Goal: Task Accomplishment & Management: Manage account settings

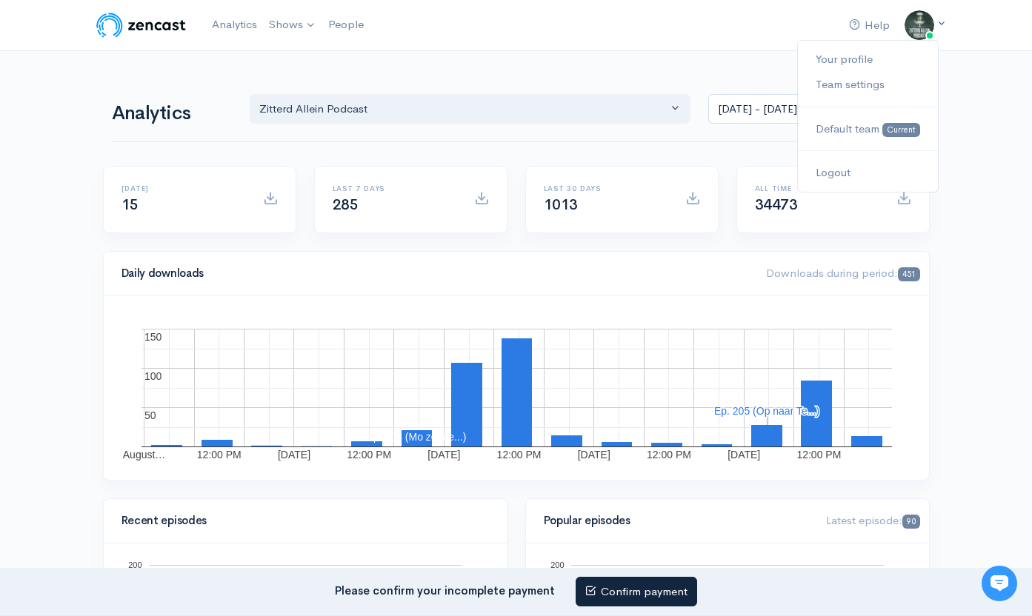
click at [922, 27] on img at bounding box center [920, 25] width 30 height 30
click at [633, 609] on nav "Please confirm your incomplete payment Confirm payment" at bounding box center [516, 592] width 1032 height 49
click at [654, 590] on link "Confirm payment" at bounding box center [637, 592] width 122 height 30
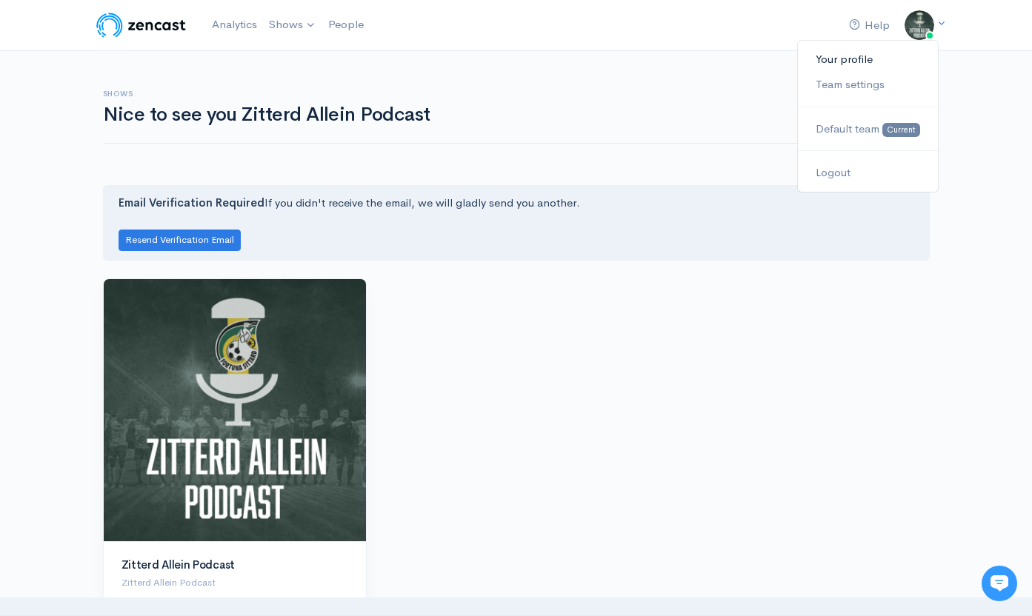
click at [854, 62] on link "Your profile" at bounding box center [867, 60] width 139 height 26
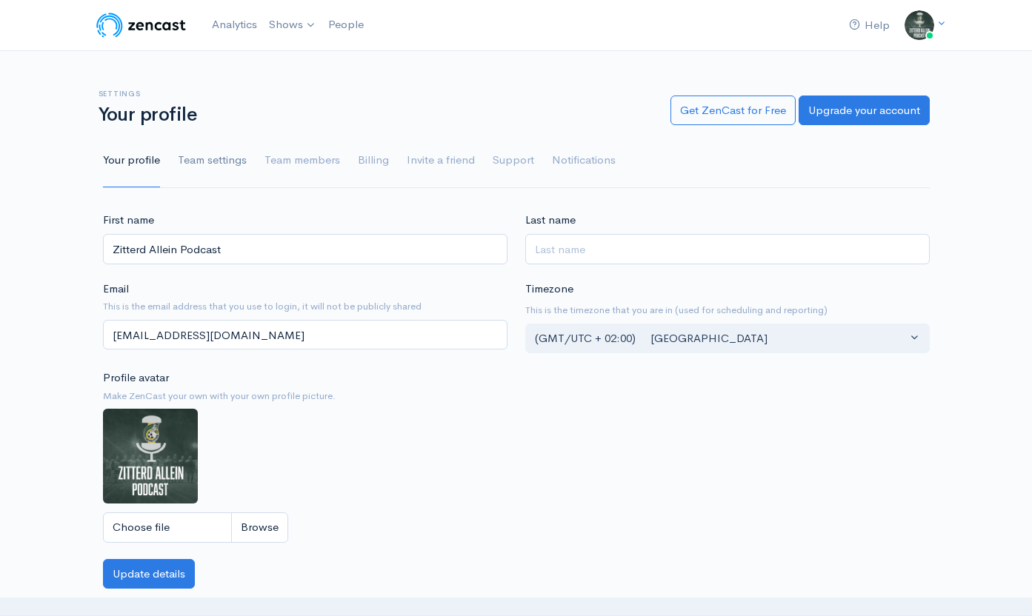
click at [223, 152] on link "Team settings" at bounding box center [212, 160] width 69 height 53
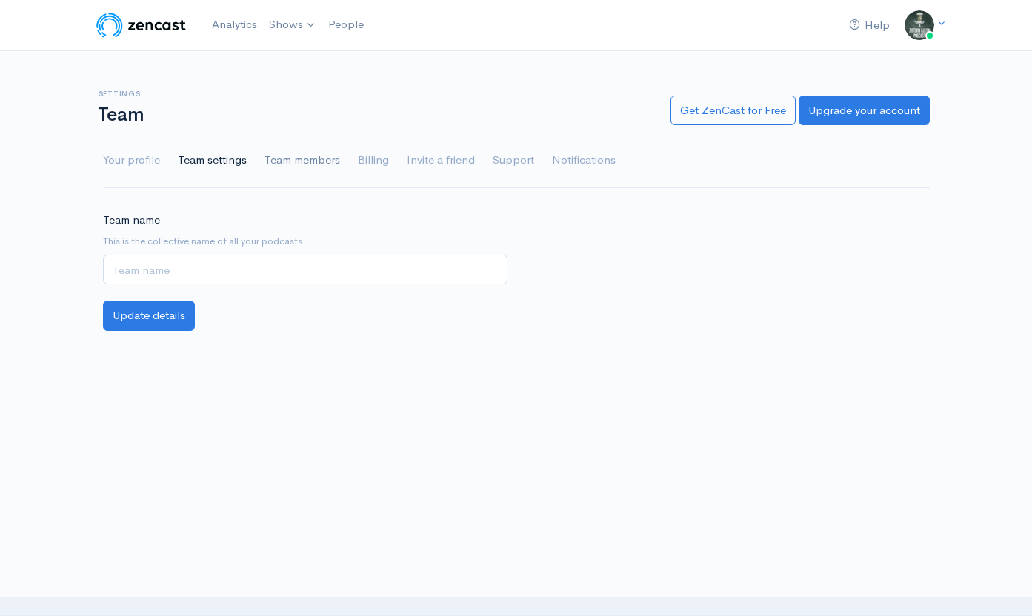
click at [290, 163] on link "Team members" at bounding box center [303, 160] width 76 height 53
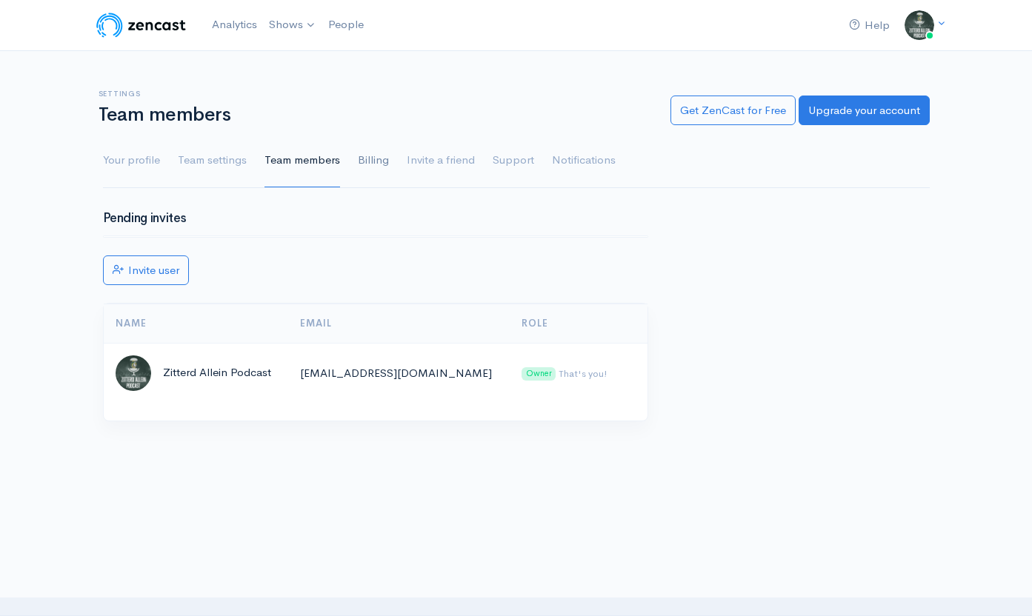
click at [371, 164] on link "Billing" at bounding box center [373, 160] width 31 height 53
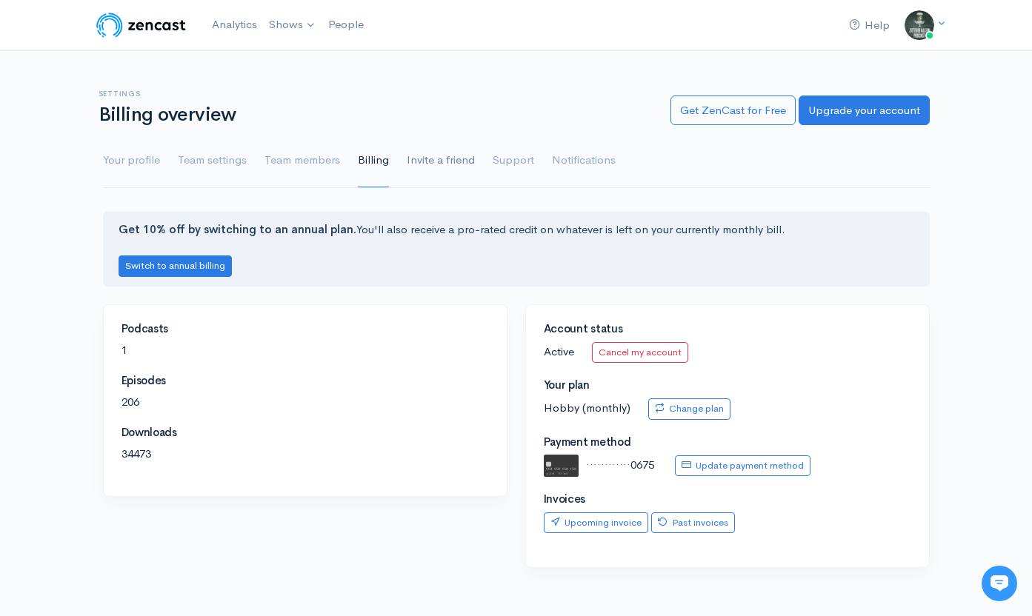
click at [429, 164] on link "Invite a friend" at bounding box center [441, 160] width 68 height 53
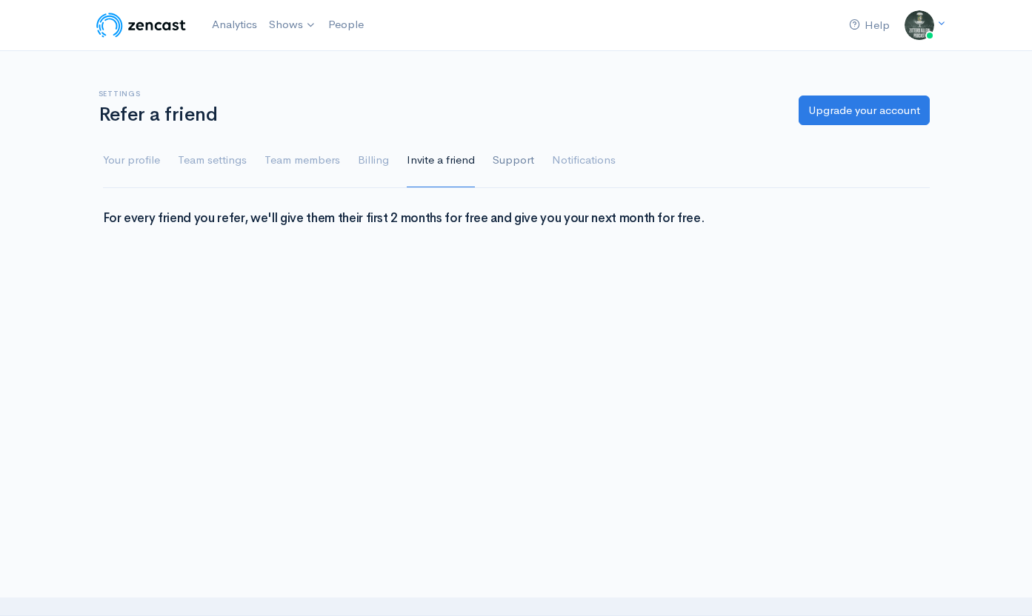
click at [521, 170] on link "Support" at bounding box center [513, 160] width 41 height 53
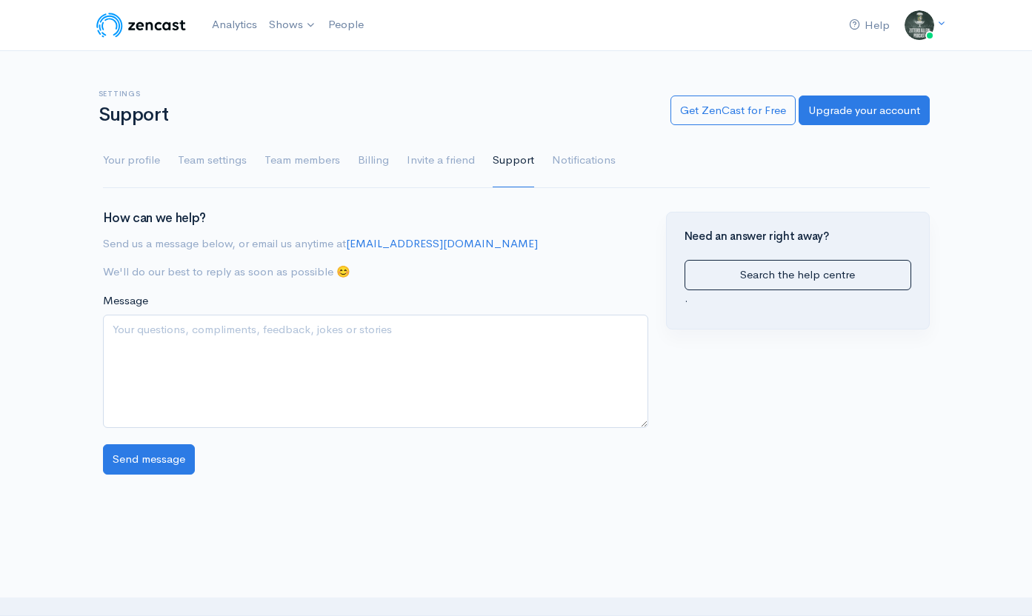
click at [584, 170] on link "Notifications" at bounding box center [584, 160] width 64 height 53
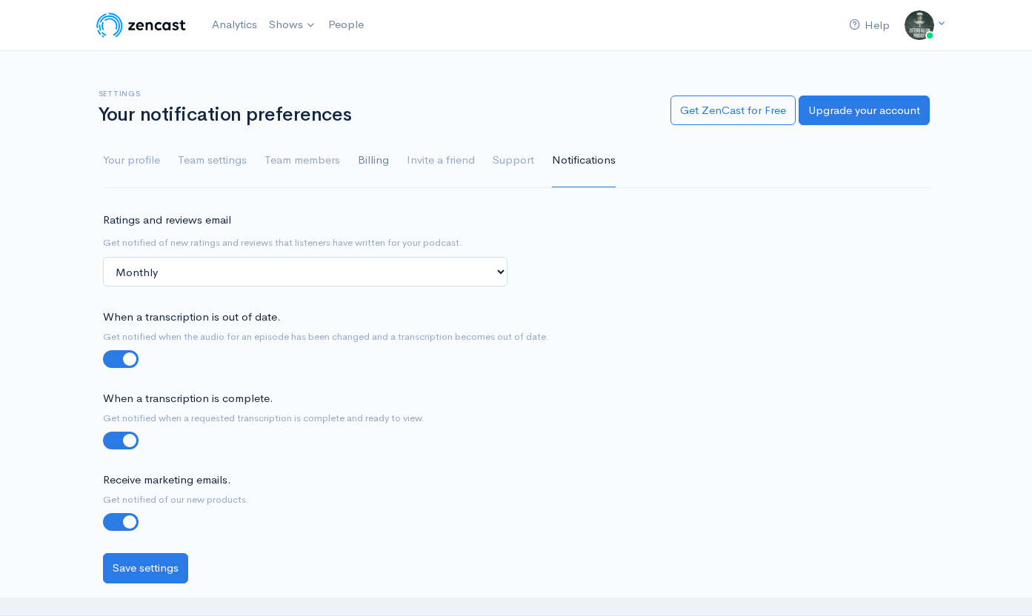
click at [376, 160] on link "Billing" at bounding box center [373, 160] width 31 height 53
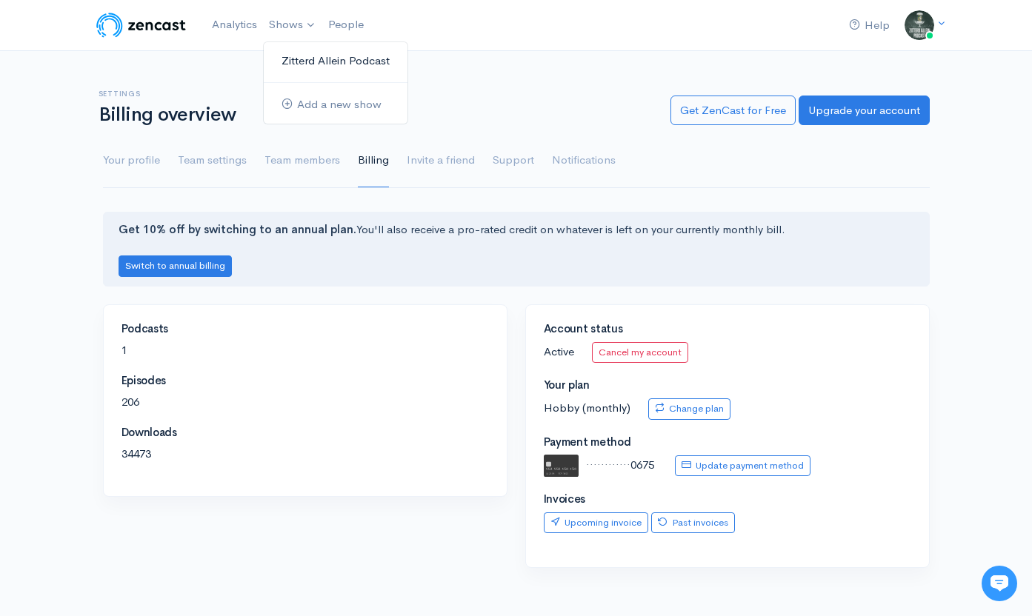
click at [327, 62] on link "Zitterd Allein Podcast" at bounding box center [336, 61] width 144 height 26
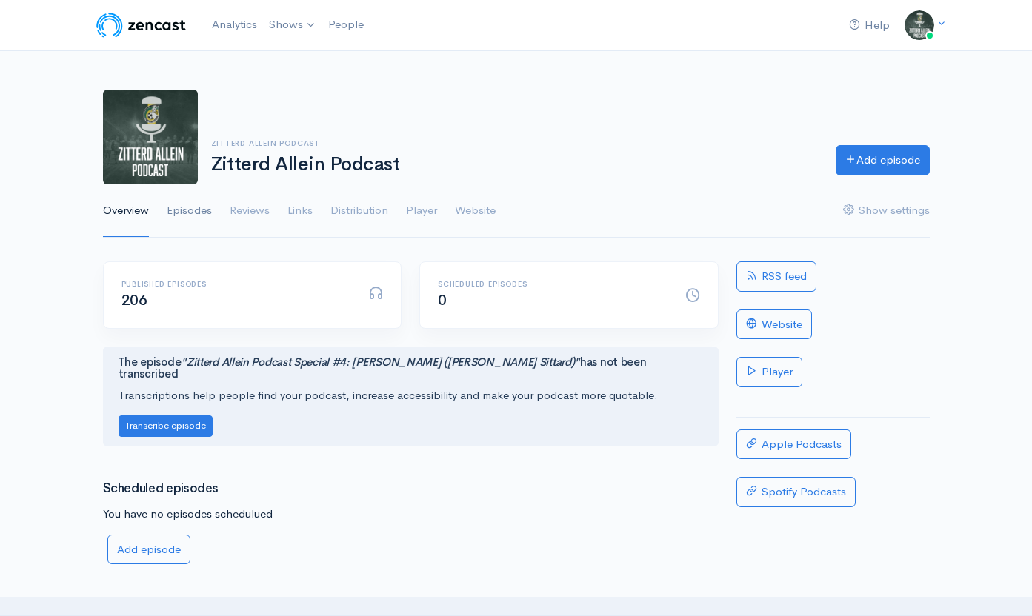
click at [207, 204] on link "Episodes" at bounding box center [189, 210] width 45 height 53
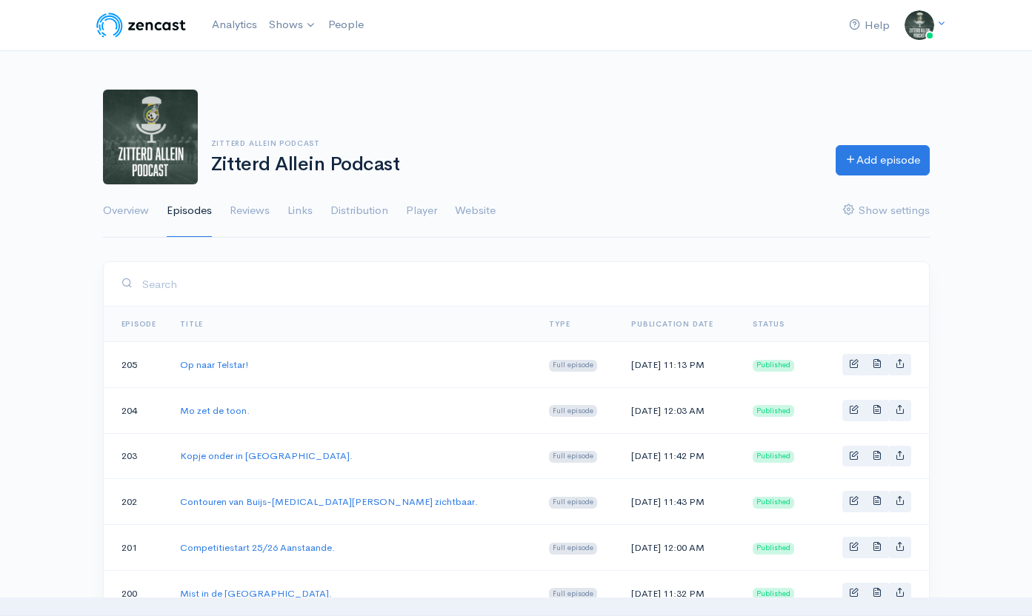
click at [268, 206] on link "Reviews" at bounding box center [250, 210] width 40 height 53
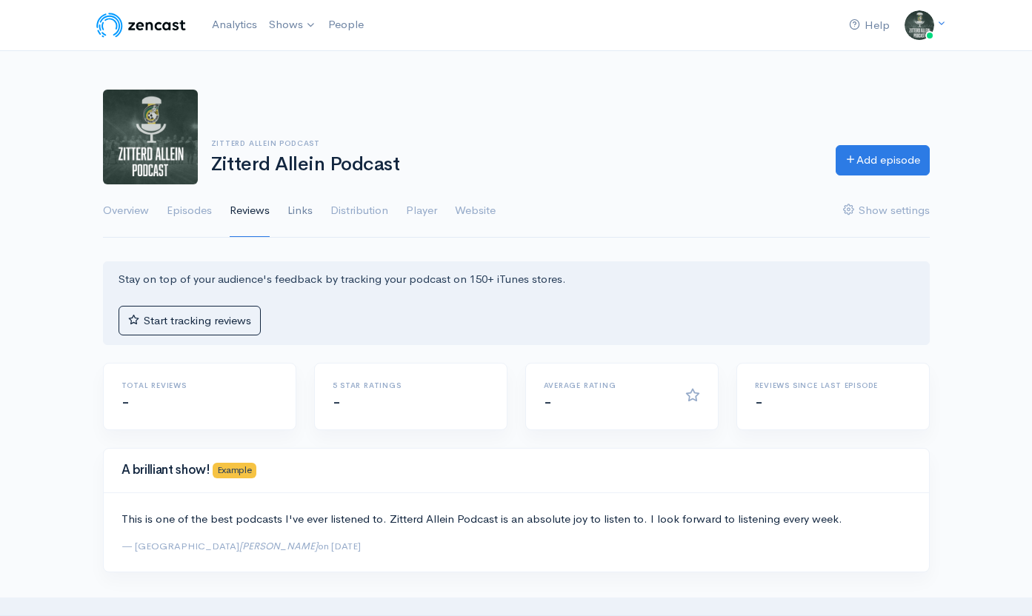
click at [305, 213] on link "Links" at bounding box center [299, 210] width 25 height 53
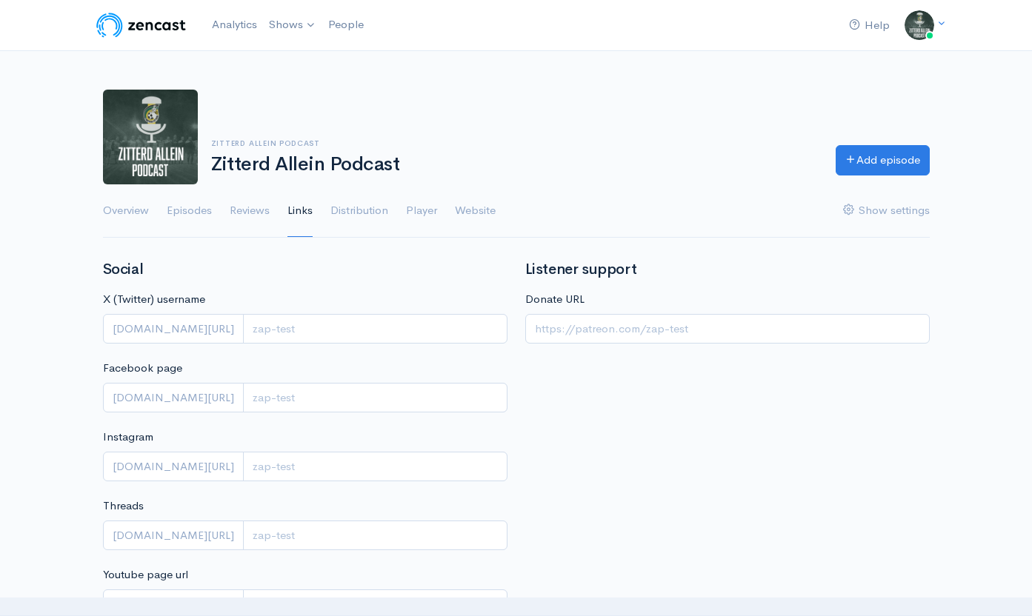
click at [356, 213] on link "Distribution" at bounding box center [359, 210] width 58 height 53
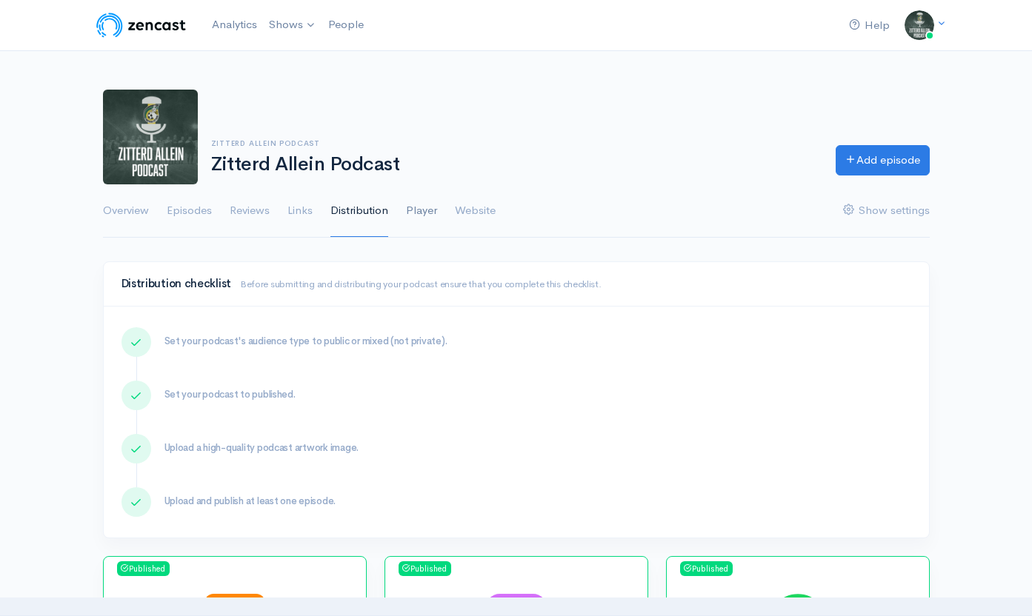
click at [422, 215] on link "Player" at bounding box center [421, 210] width 31 height 53
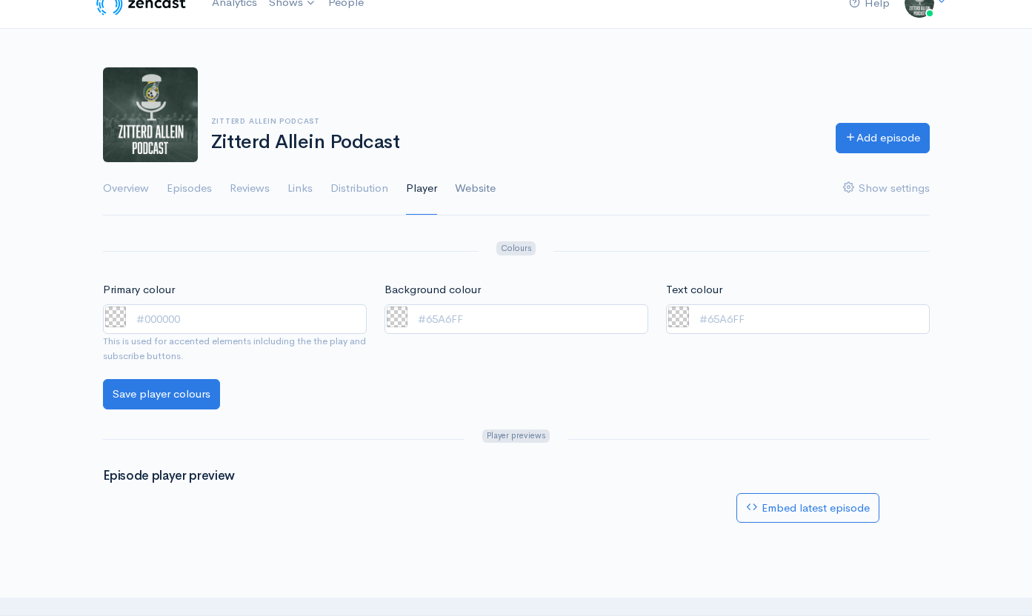
click at [465, 186] on link "Website" at bounding box center [475, 188] width 41 height 53
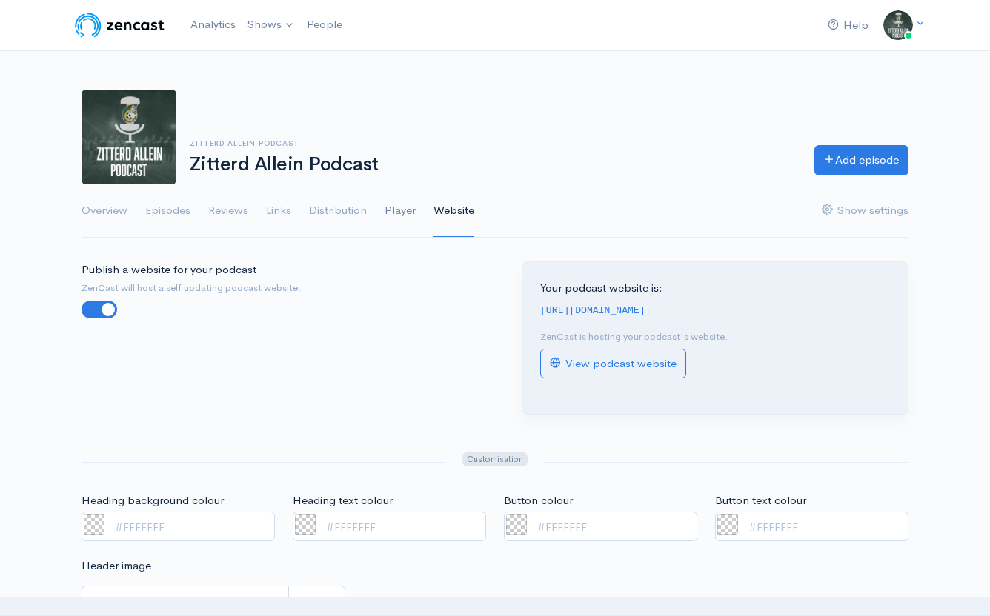
click at [396, 206] on link "Player" at bounding box center [400, 210] width 31 height 53
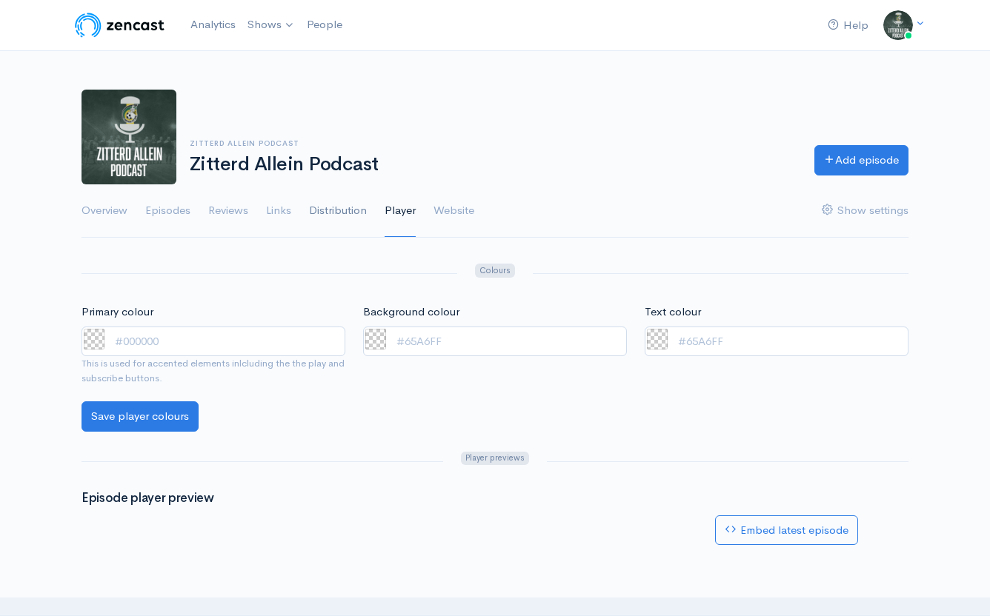
click at [342, 216] on link "Distribution" at bounding box center [338, 210] width 58 height 53
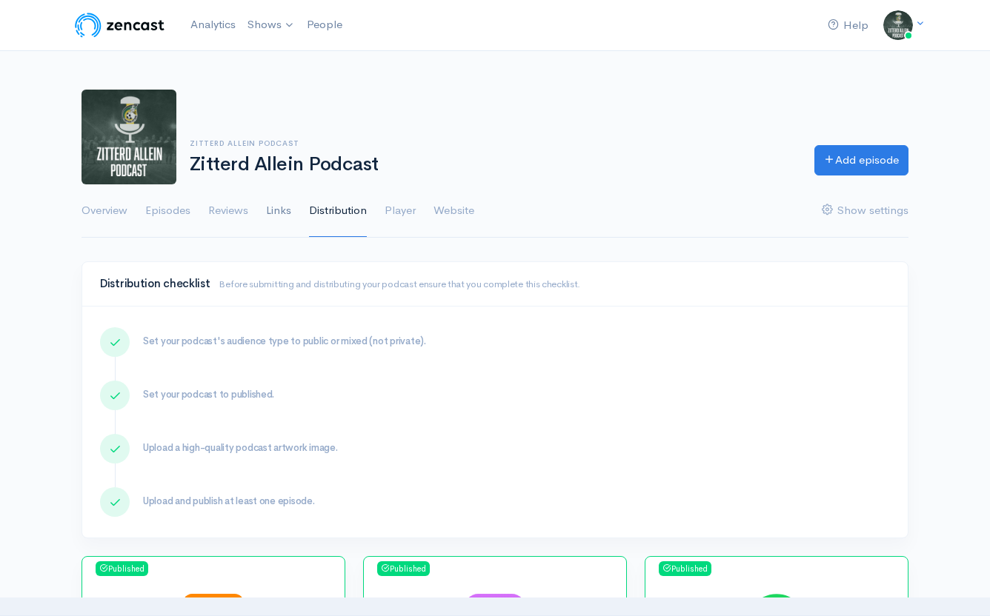
click at [282, 207] on link "Links" at bounding box center [278, 210] width 25 height 53
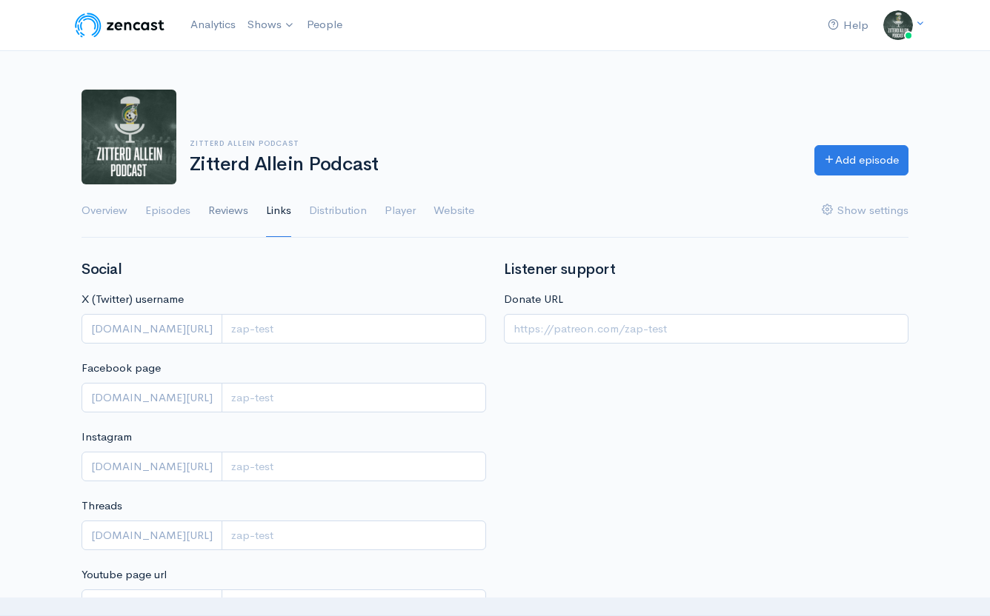
click at [231, 203] on link "Reviews" at bounding box center [228, 210] width 40 height 53
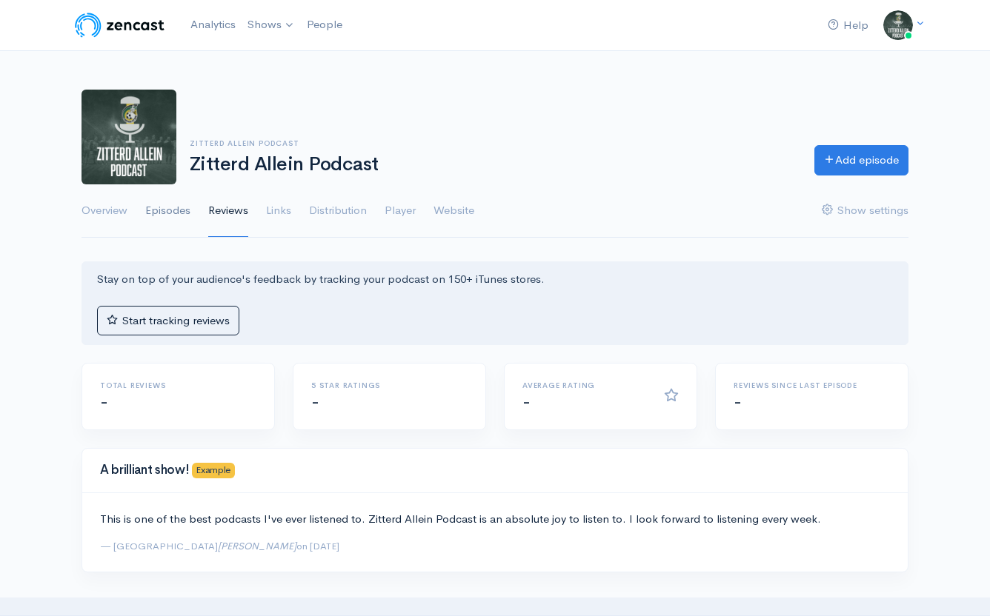
click at [177, 211] on link "Episodes" at bounding box center [167, 210] width 45 height 53
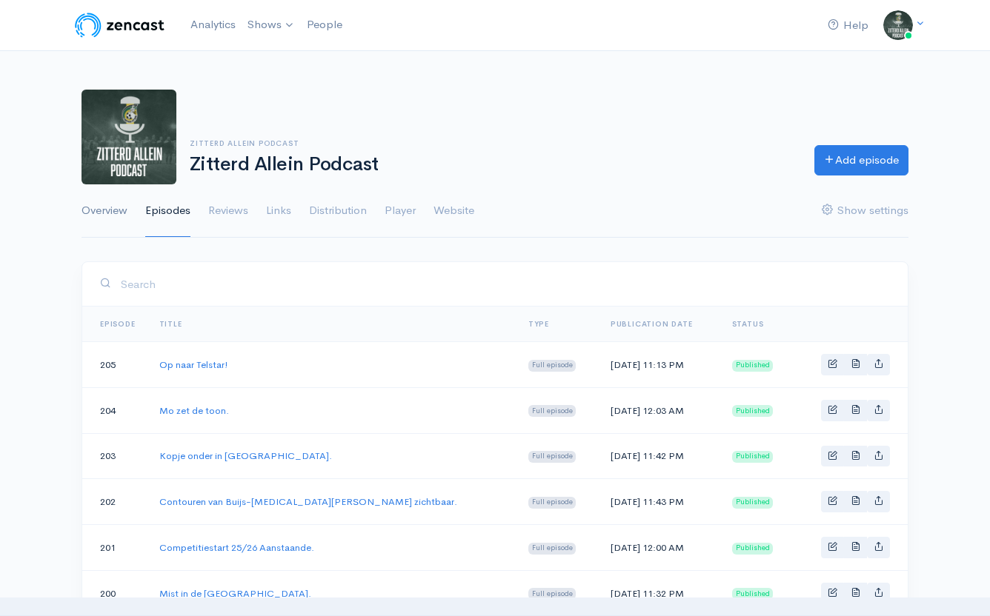
click at [113, 216] on link "Overview" at bounding box center [104, 210] width 46 height 53
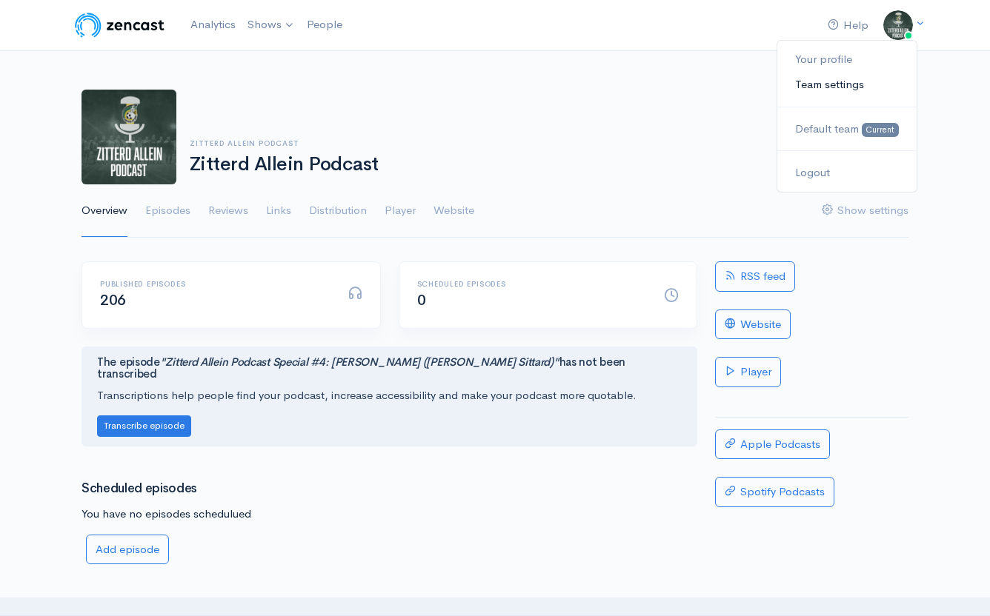
click at [840, 79] on link "Team settings" at bounding box center [846, 85] width 139 height 26
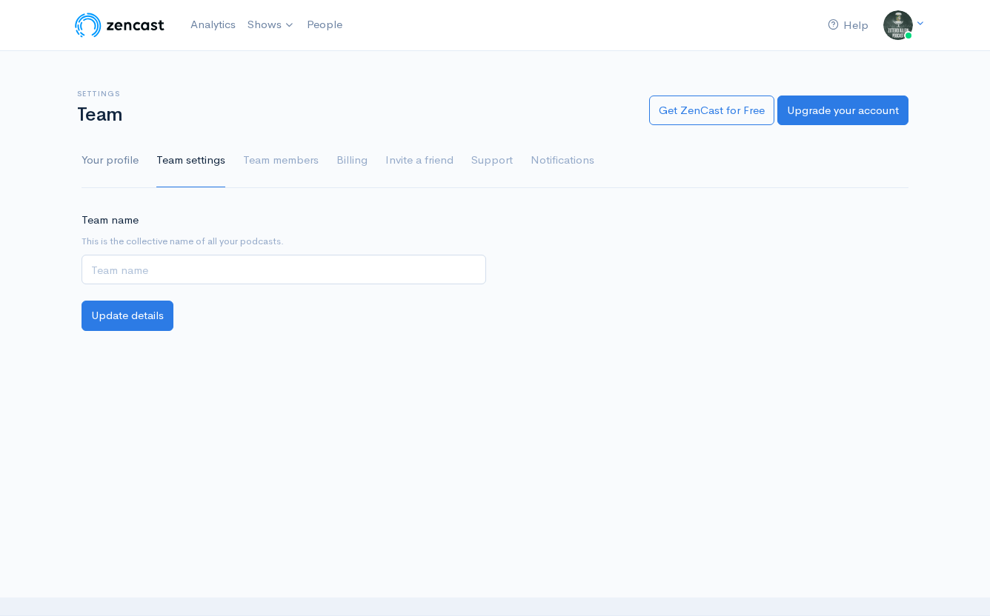
click at [130, 166] on link "Your profile" at bounding box center [109, 160] width 57 height 53
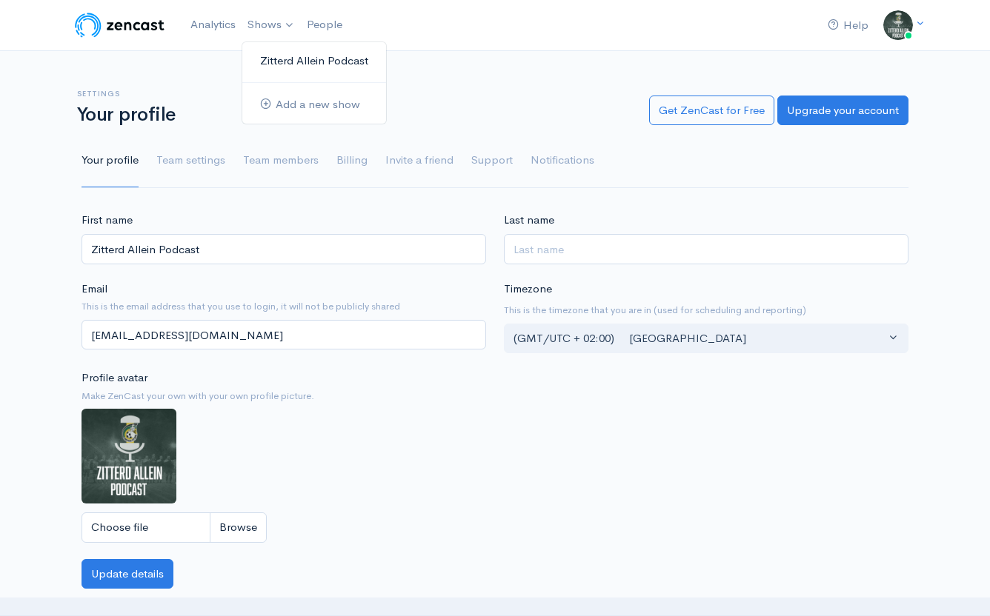
click at [274, 61] on link "Zitterd Allein Podcast" at bounding box center [314, 61] width 144 height 26
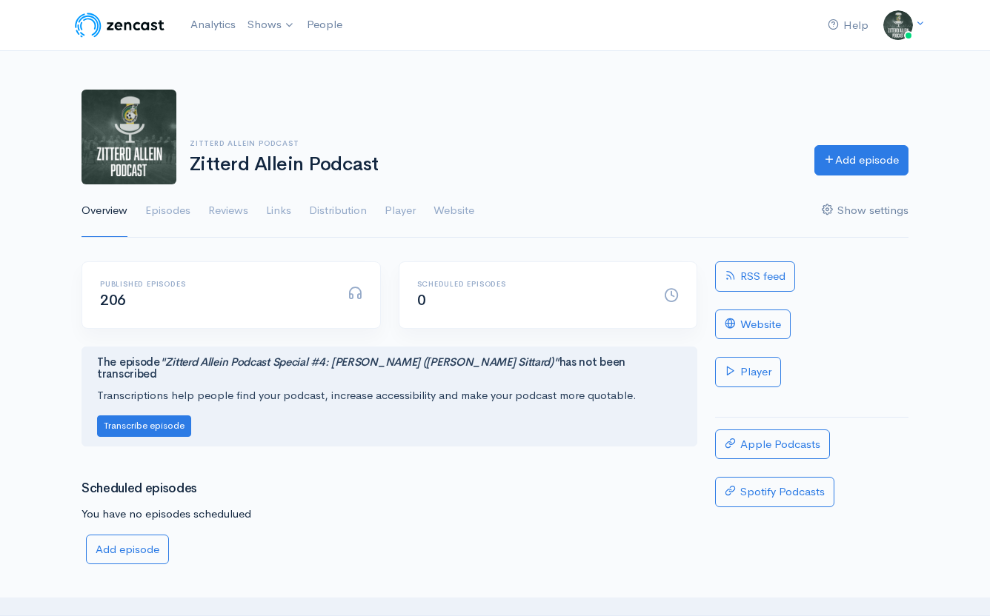
click at [870, 198] on link "Show settings" at bounding box center [865, 210] width 87 height 53
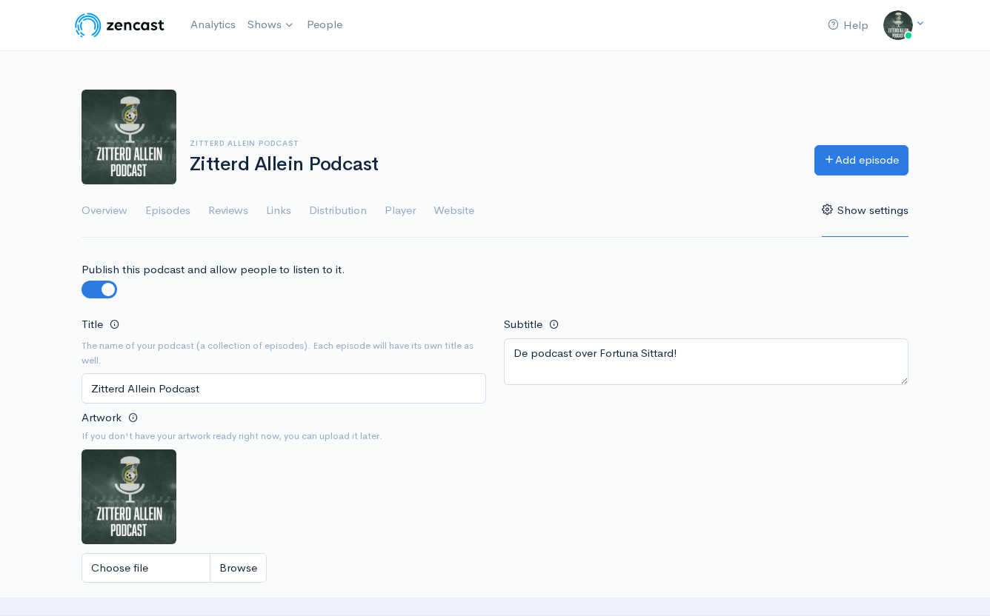
click at [859, 204] on link "Show settings" at bounding box center [865, 210] width 87 height 53
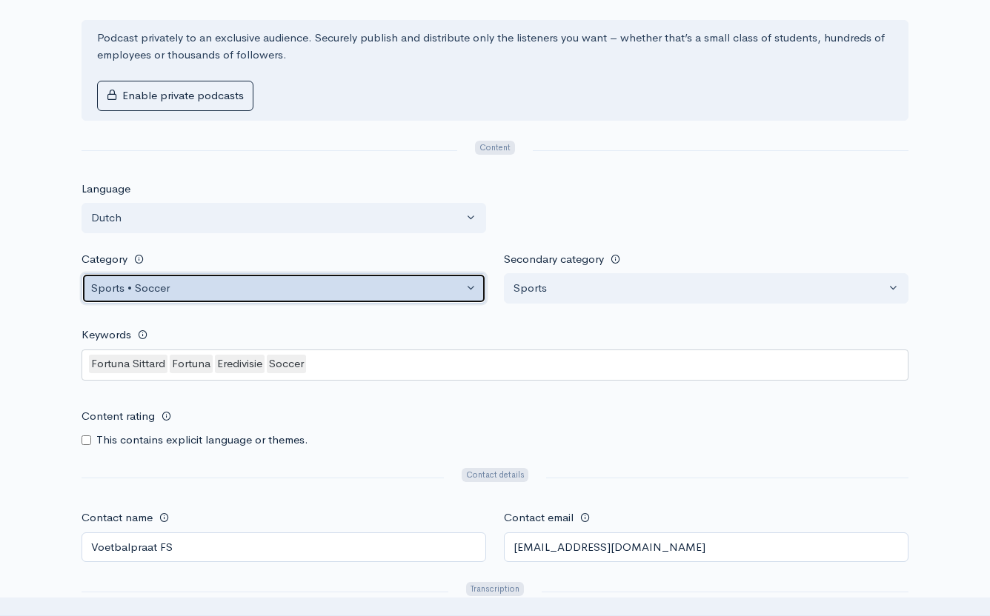
click at [470, 279] on button "Sports • Soccer" at bounding box center [283, 288] width 405 height 30
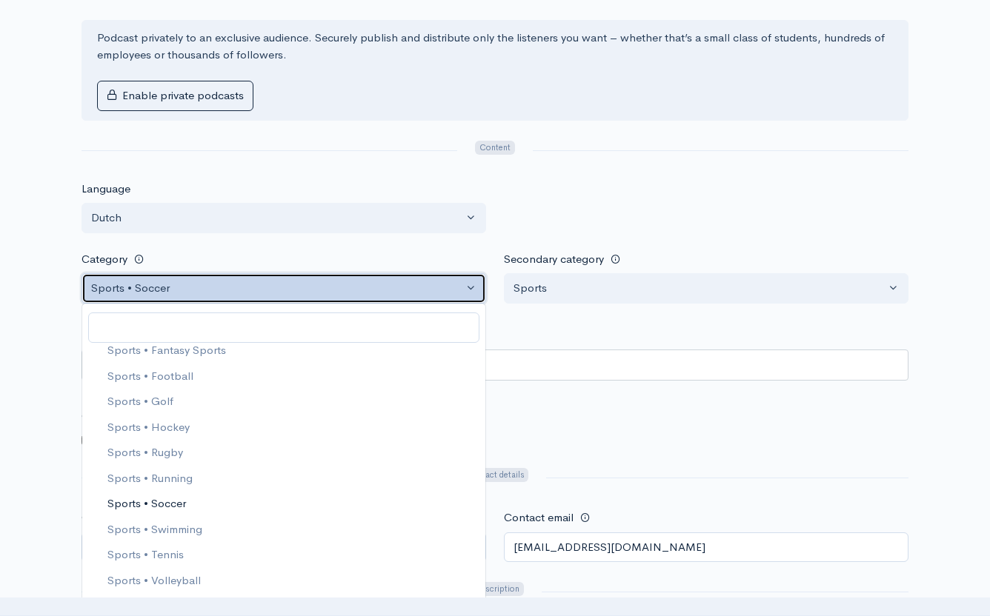
click at [470, 279] on button "Sports • Soccer" at bounding box center [283, 288] width 405 height 30
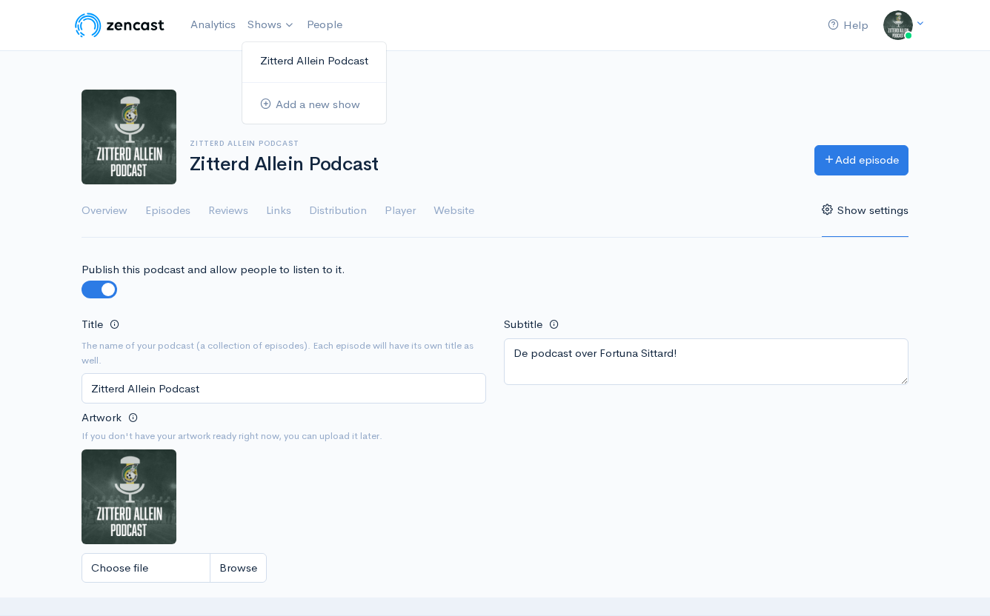
click at [290, 53] on link "Zitterd Allein Podcast" at bounding box center [314, 61] width 144 height 26
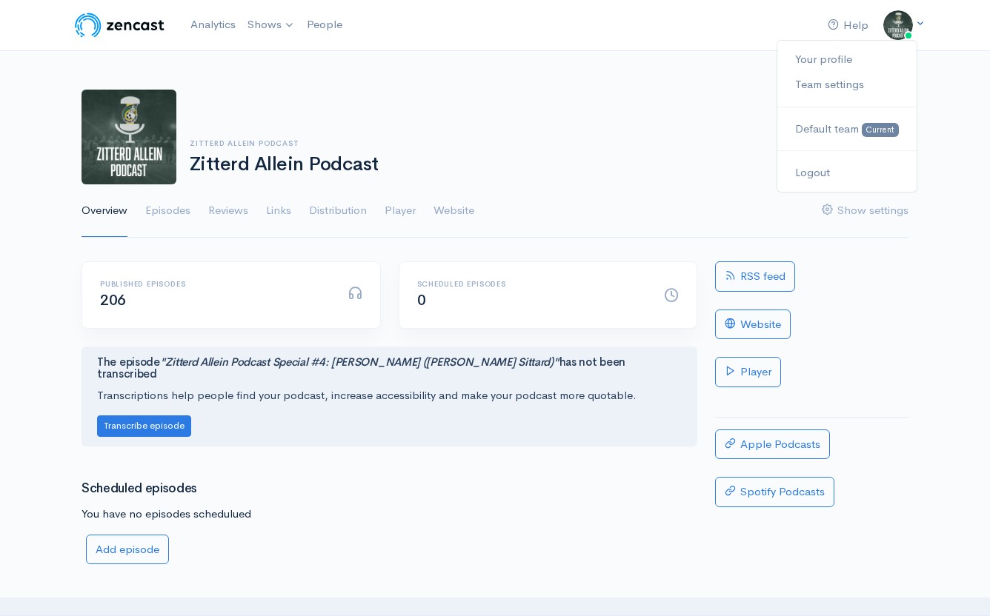
click at [912, 31] on link at bounding box center [898, 25] width 30 height 30
click at [816, 172] on link "Logout" at bounding box center [846, 173] width 139 height 26
